Goal: Information Seeking & Learning: Learn about a topic

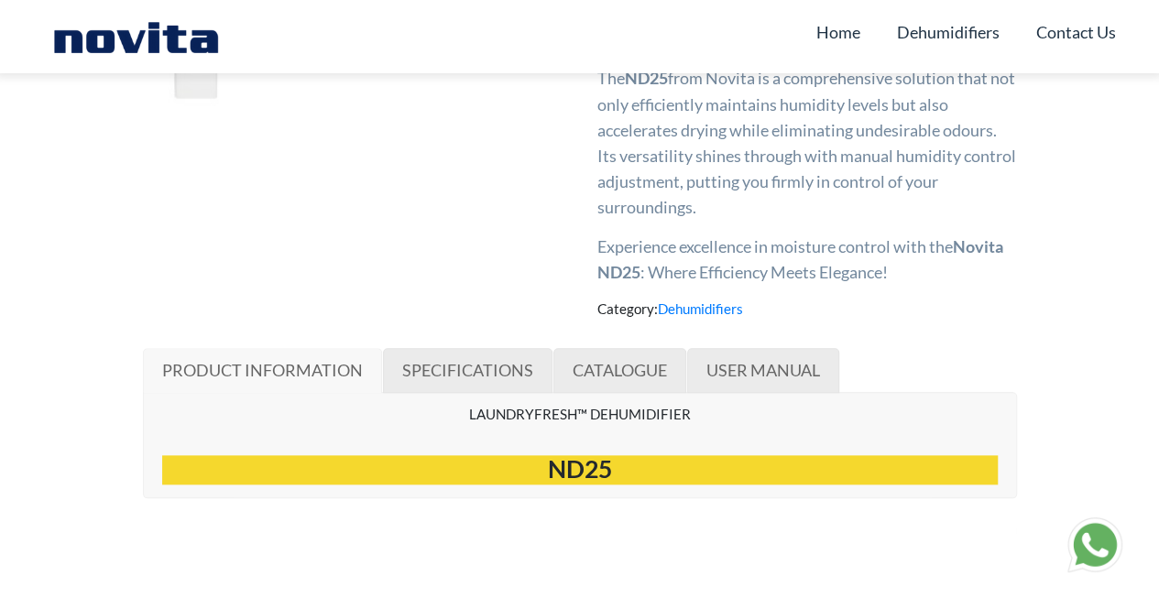
scroll to position [916, 0]
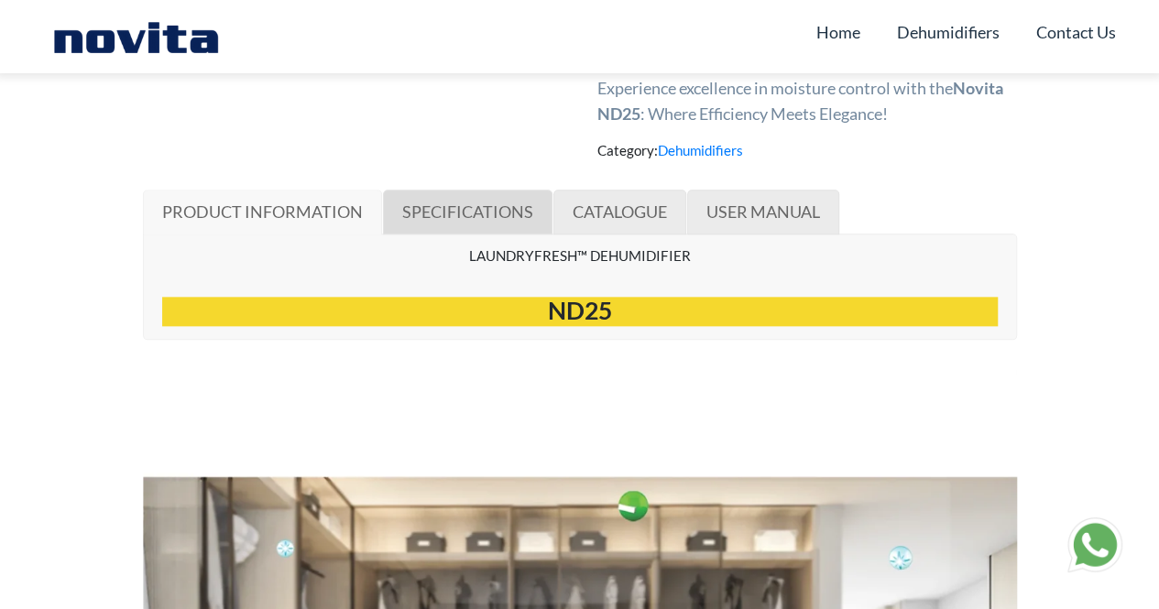
click at [487, 222] on span "SPECIFICATIONS" at bounding box center [467, 212] width 131 height 20
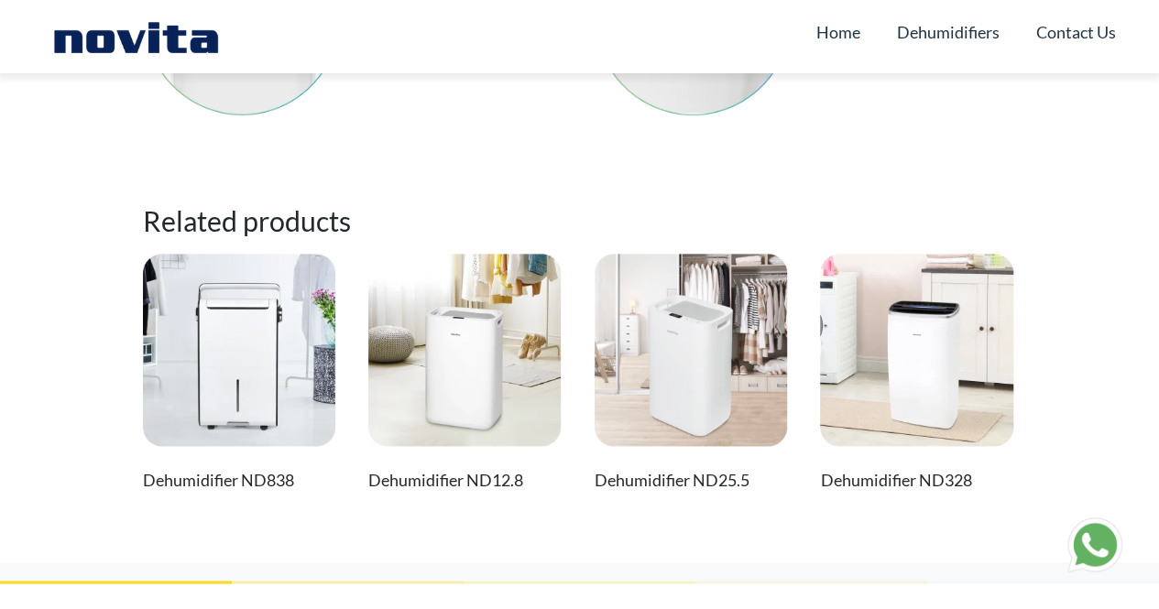
scroll to position [14945, 0]
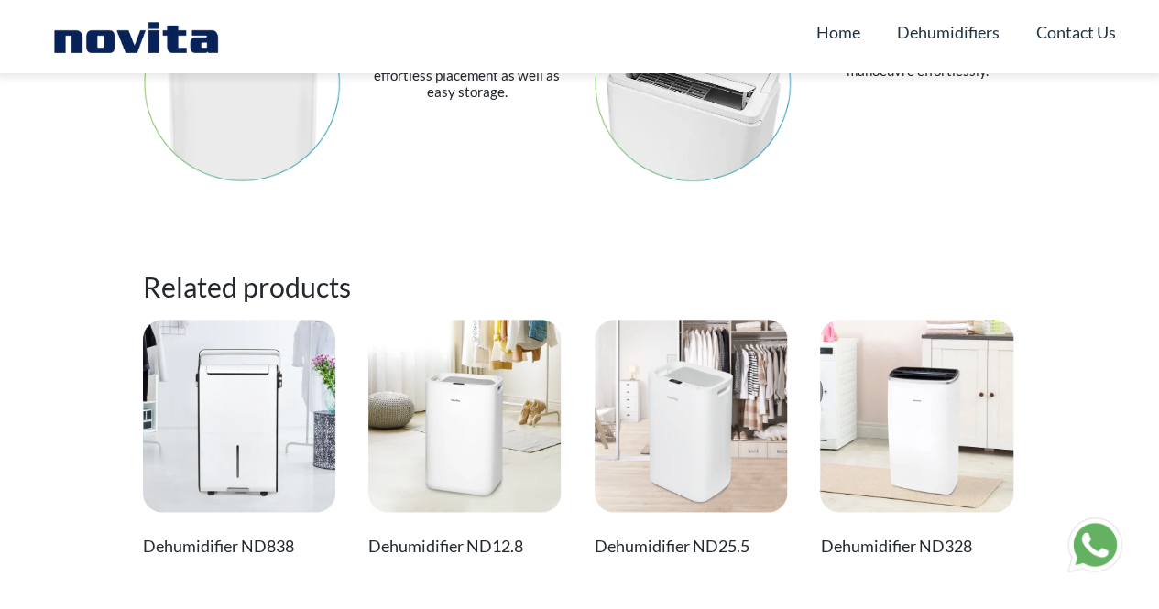
click at [201, 394] on img at bounding box center [239, 416] width 192 height 192
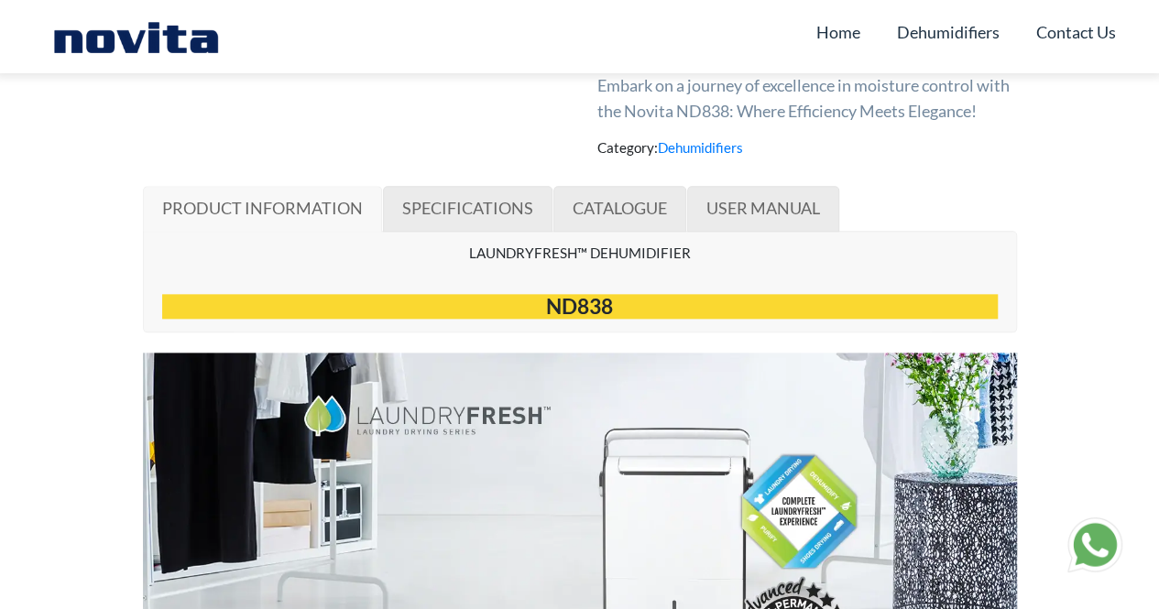
scroll to position [733, 0]
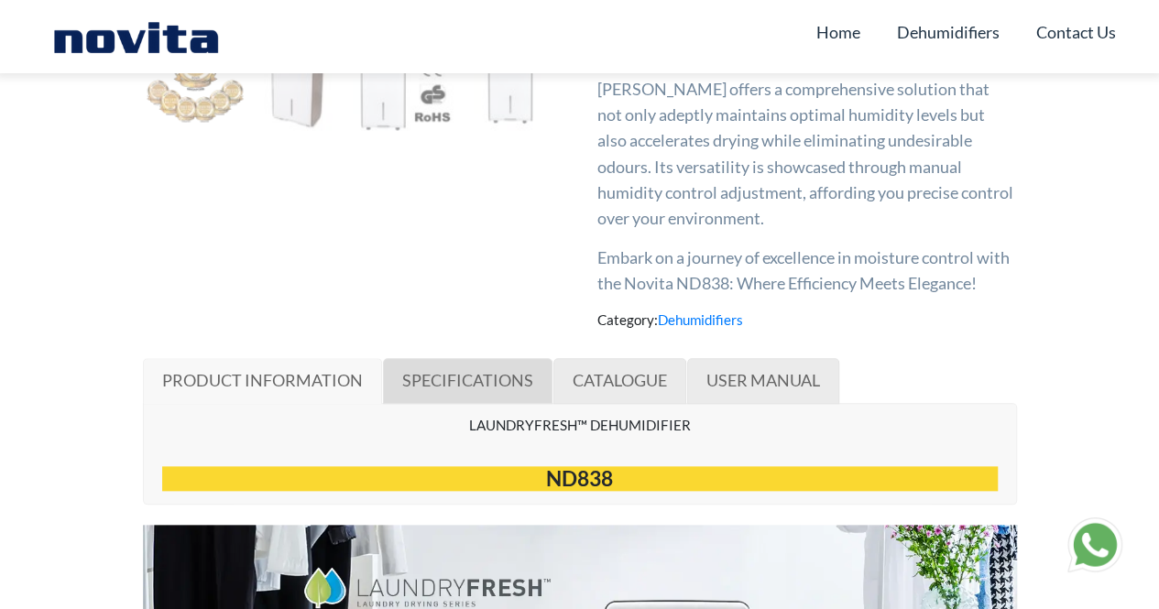
click at [461, 366] on link "SPECIFICATIONS" at bounding box center [467, 381] width 169 height 46
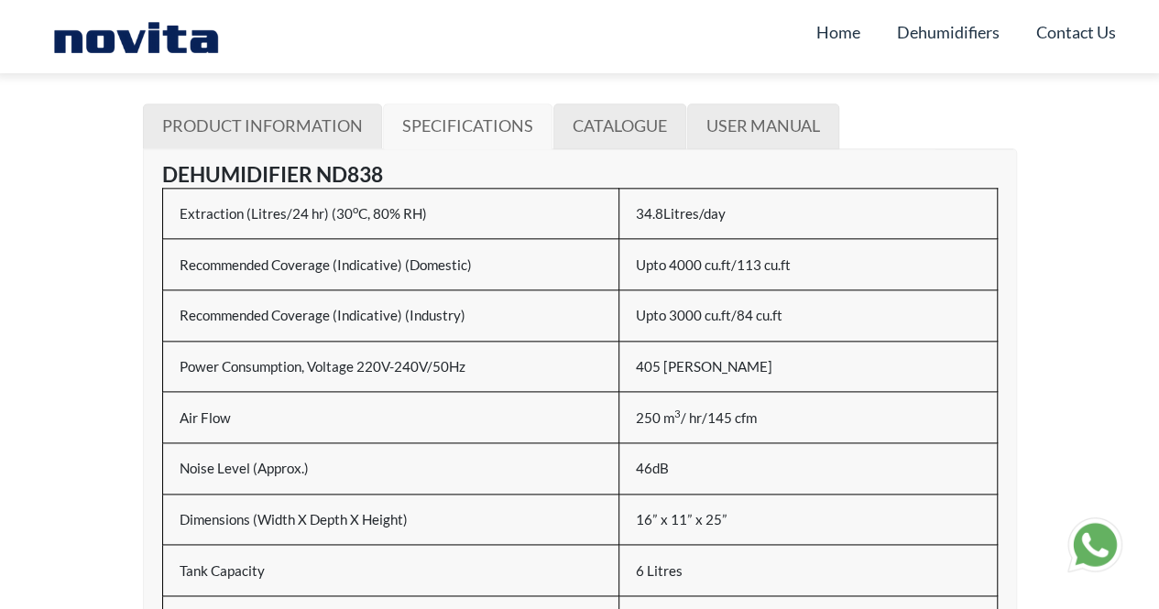
scroll to position [1008, 0]
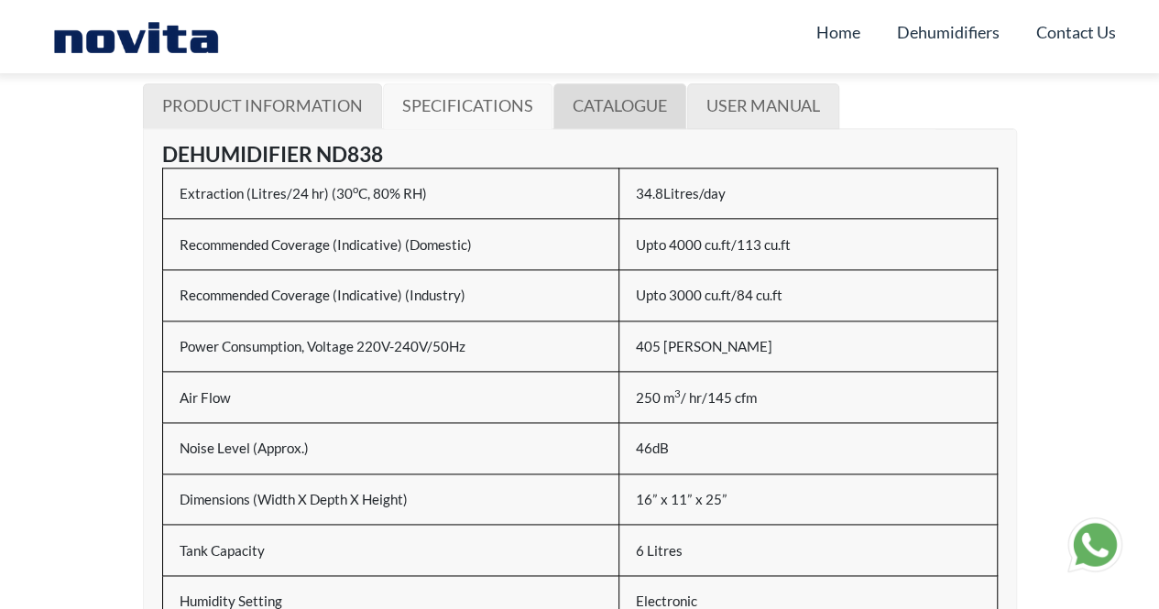
click at [601, 98] on span "CATALOGUE" at bounding box center [620, 105] width 94 height 20
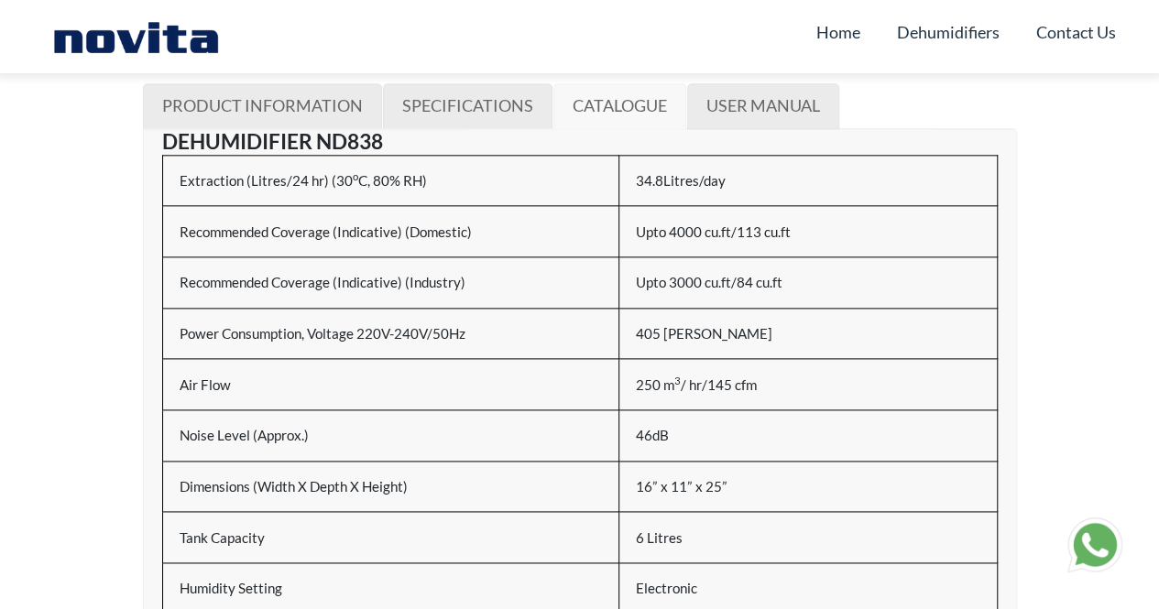
scroll to position [9, 0]
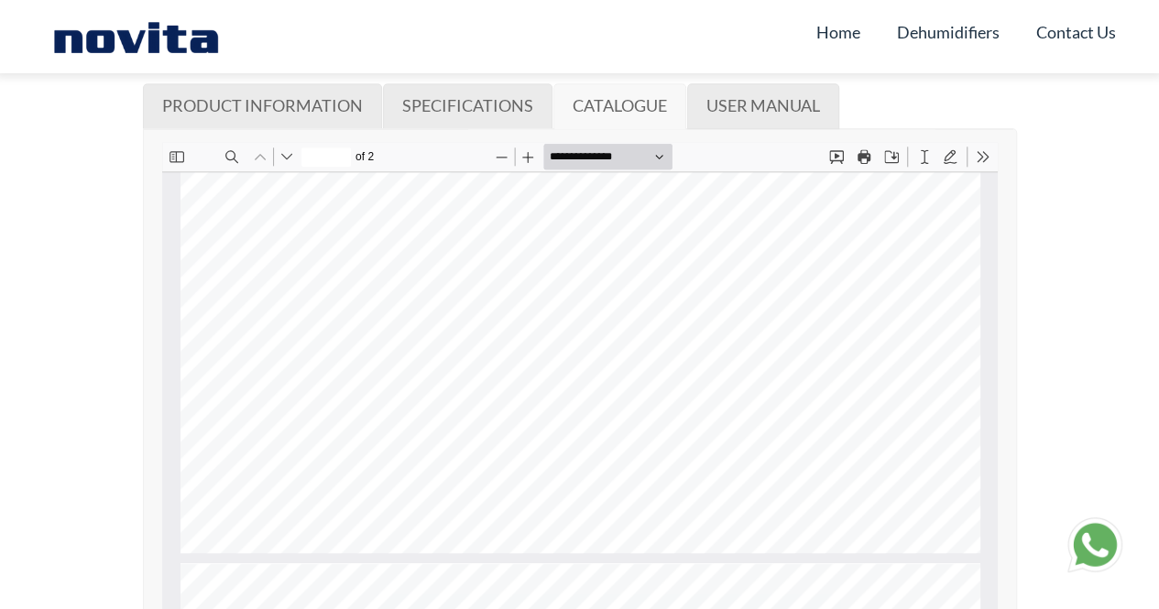
type input "*"
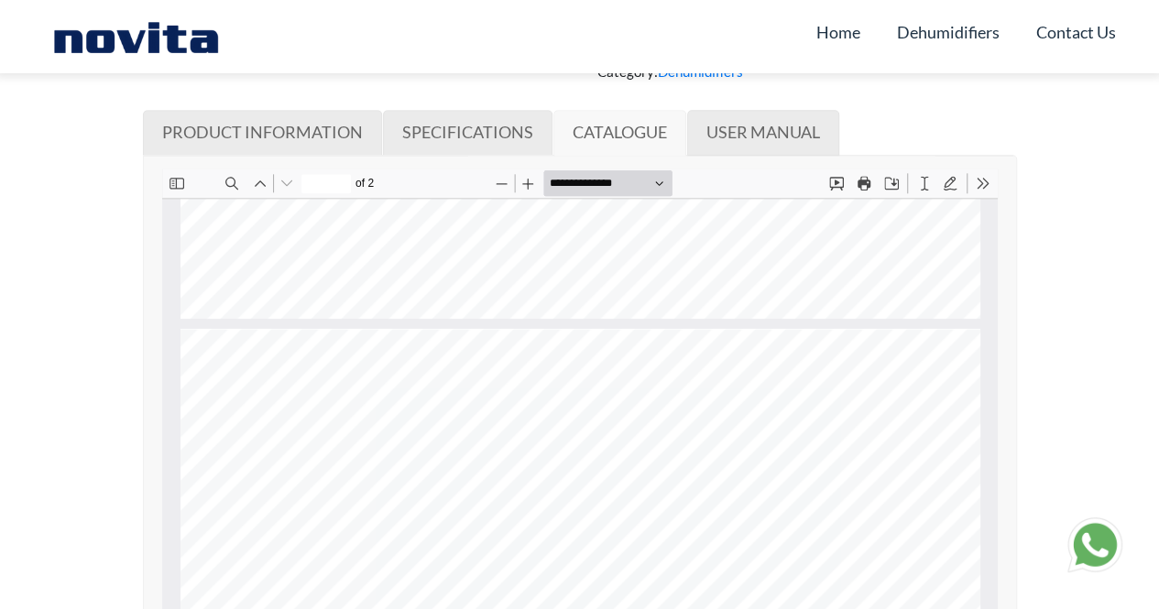
scroll to position [821, 0]
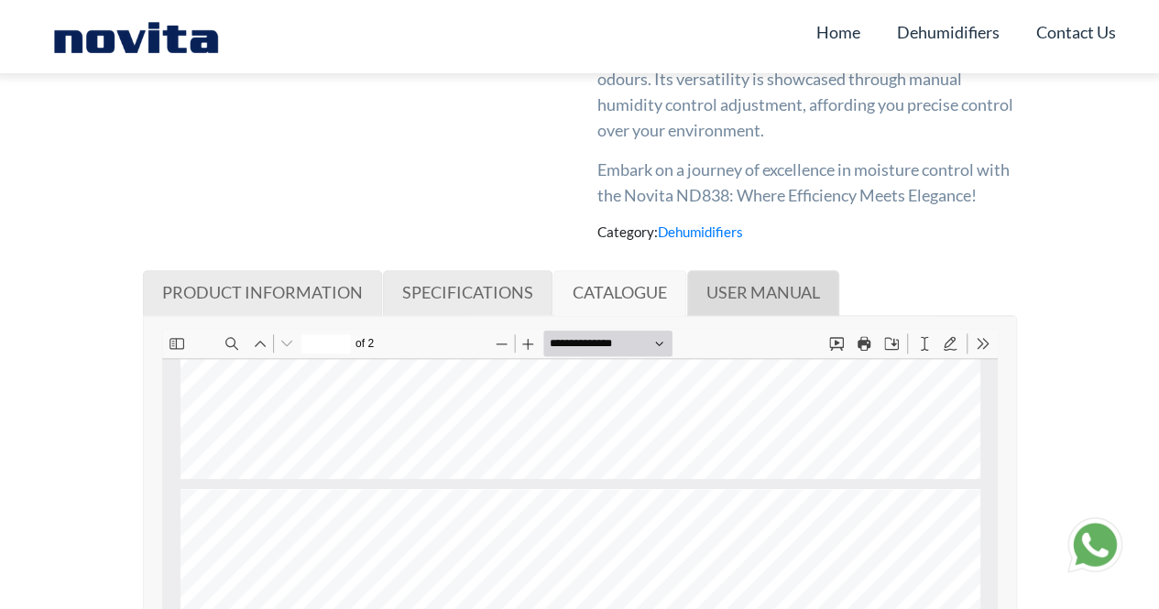
click at [761, 311] on link "USER MANUAL" at bounding box center [763, 293] width 152 height 46
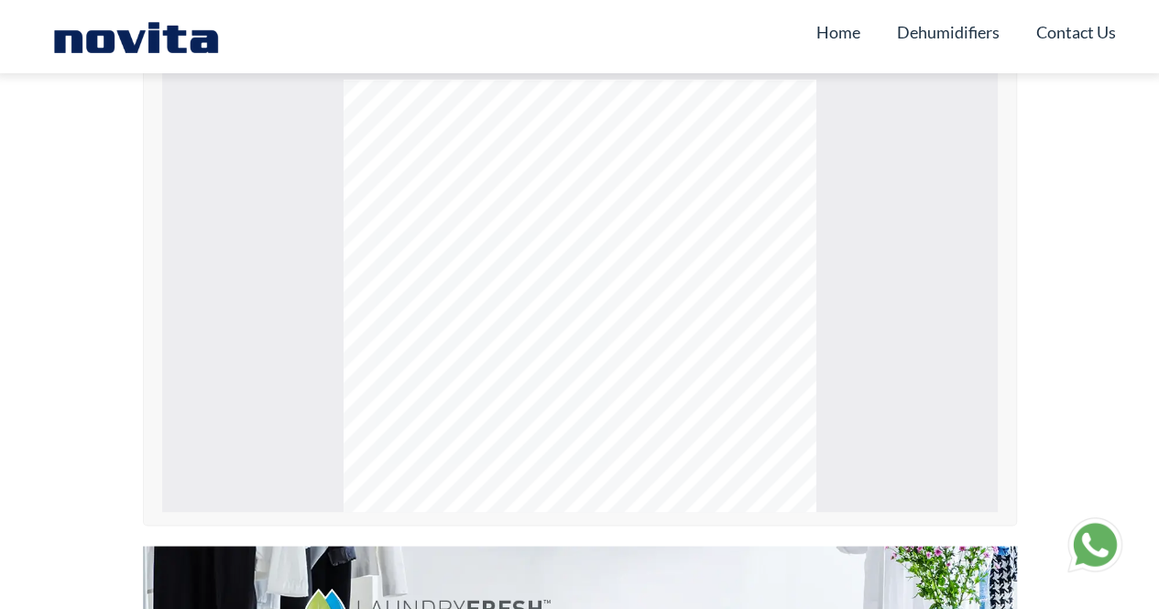
scroll to position [2666, 0]
type input "**"
